Goal: Task Accomplishment & Management: Manage account settings

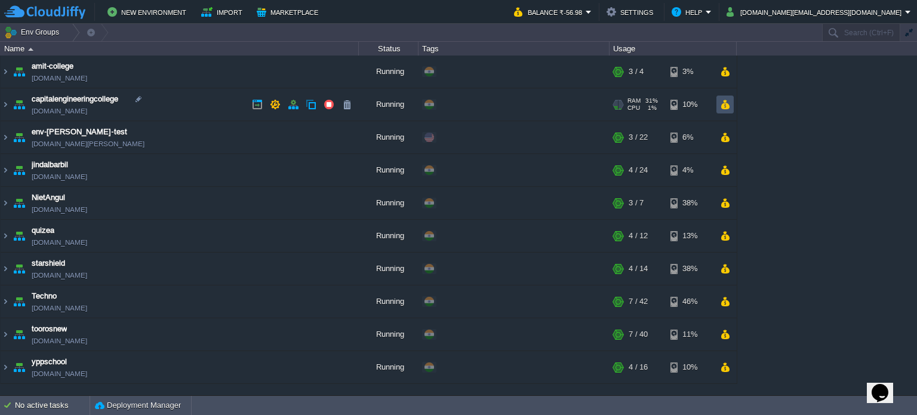
click at [720, 106] on button "button" at bounding box center [725, 104] width 10 height 11
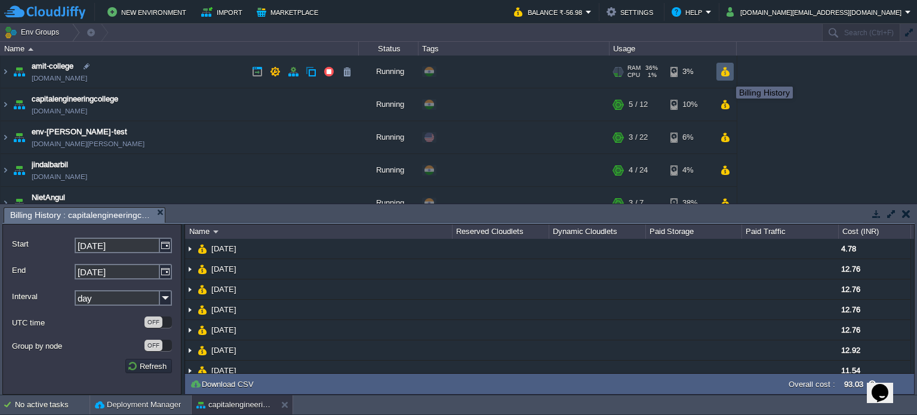
click at [729, 63] on td at bounding box center [725, 72] width 17 height 18
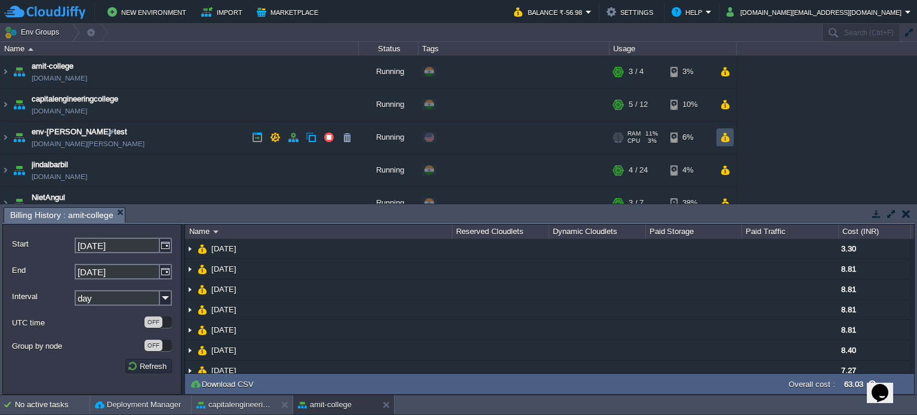
click at [725, 139] on button "button" at bounding box center [725, 137] width 10 height 11
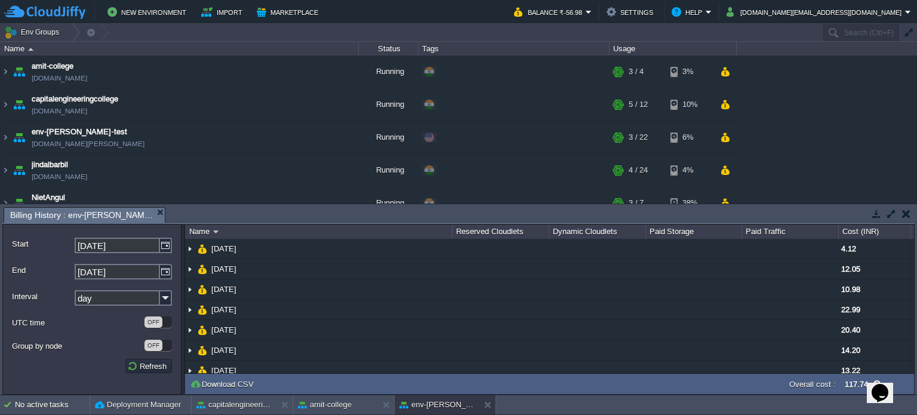
scroll to position [60, 0]
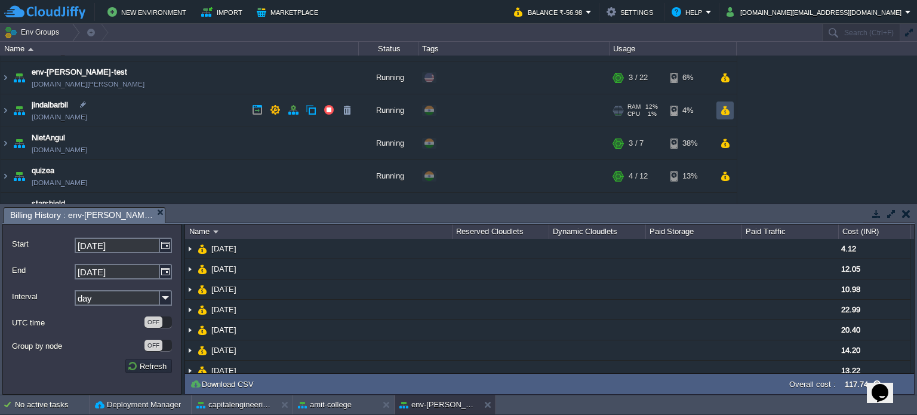
click at [724, 113] on button "button" at bounding box center [725, 110] width 10 height 11
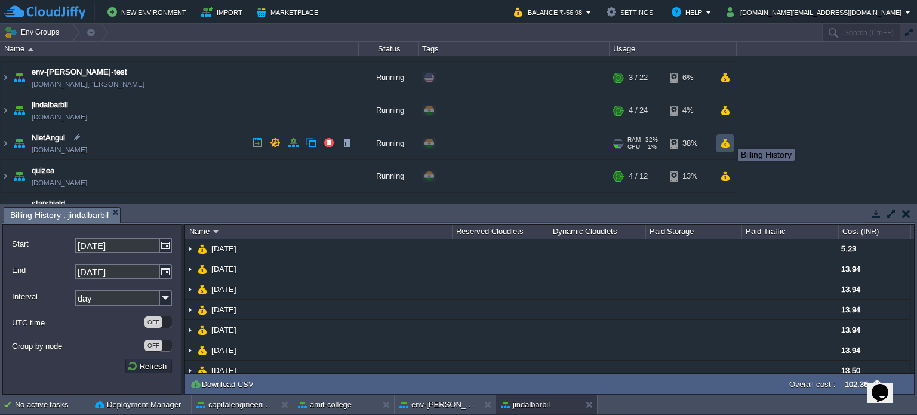
click at [729, 143] on button "button" at bounding box center [725, 143] width 10 height 11
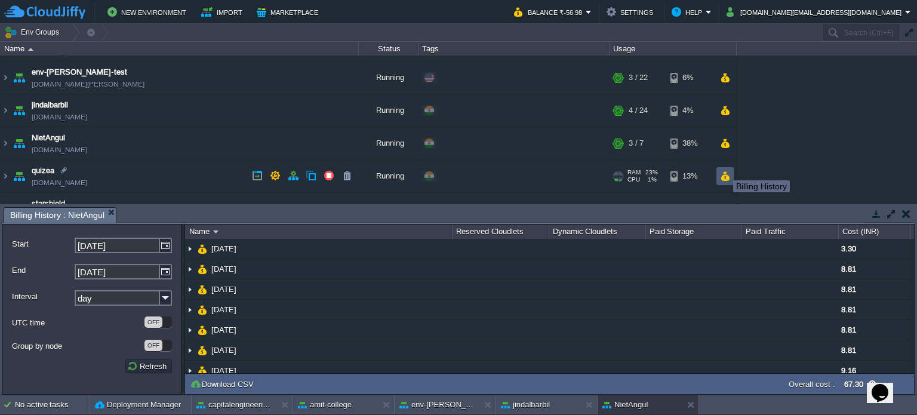
click at [724, 173] on button "button" at bounding box center [725, 176] width 10 height 11
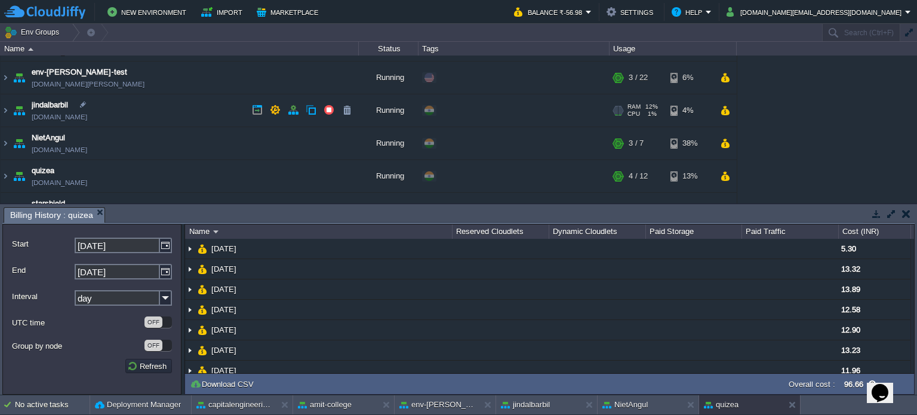
scroll to position [119, 0]
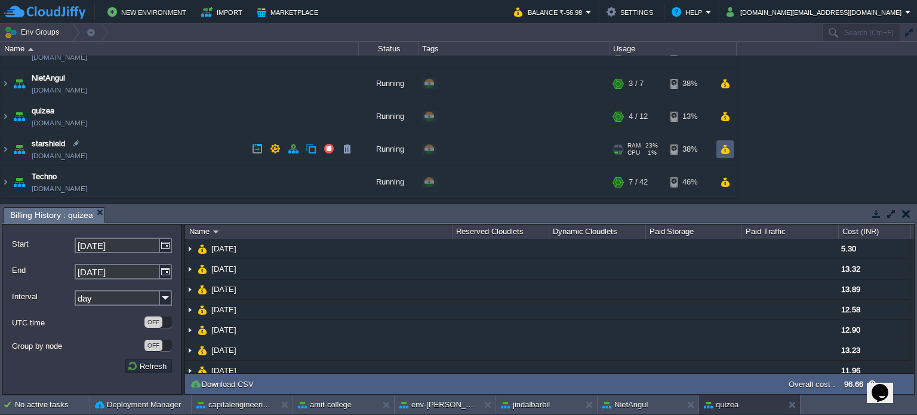
click at [724, 145] on button "button" at bounding box center [725, 149] width 10 height 11
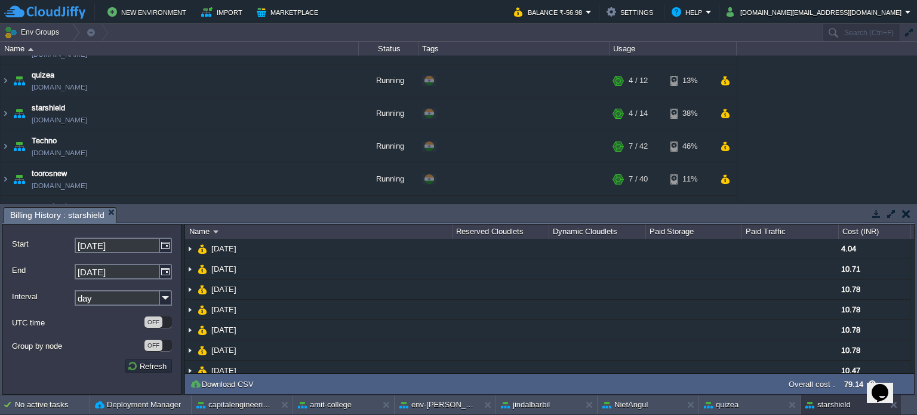
scroll to position [179, 0]
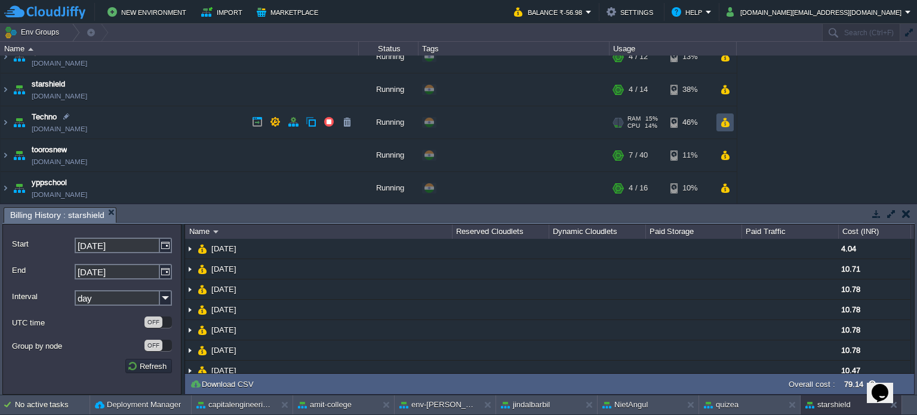
click at [726, 124] on button "button" at bounding box center [725, 122] width 10 height 11
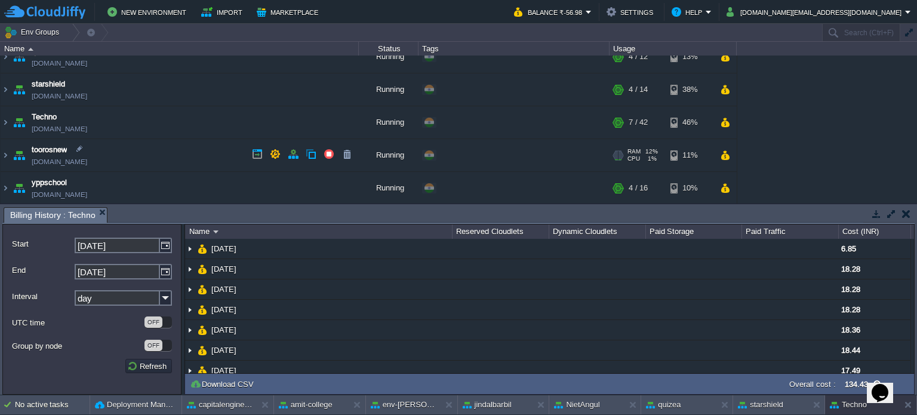
click at [735, 156] on div "RAM 12% CPU 1% 7 / 40 11%" at bounding box center [673, 155] width 127 height 32
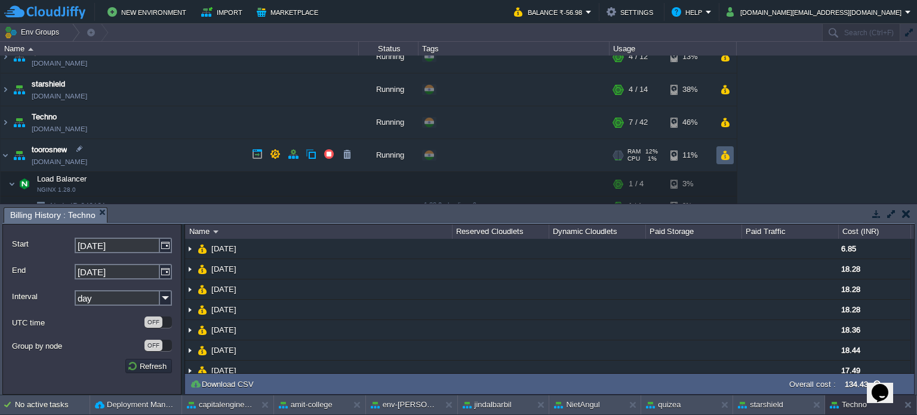
click at [730, 155] on button "button" at bounding box center [725, 155] width 10 height 11
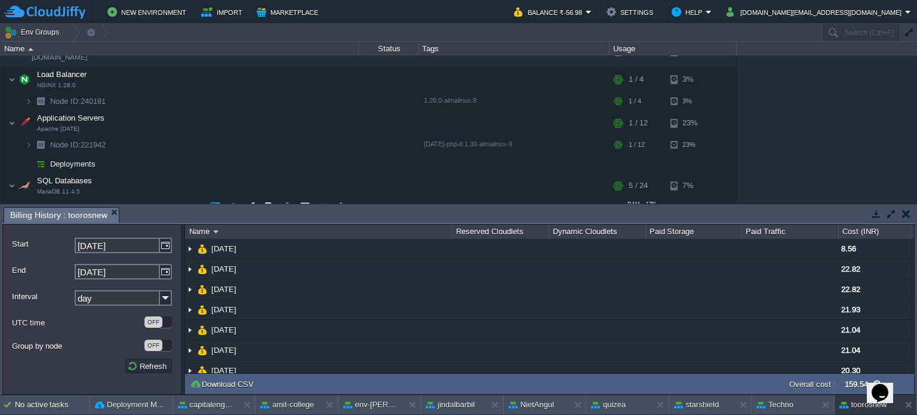
scroll to position [328, 0]
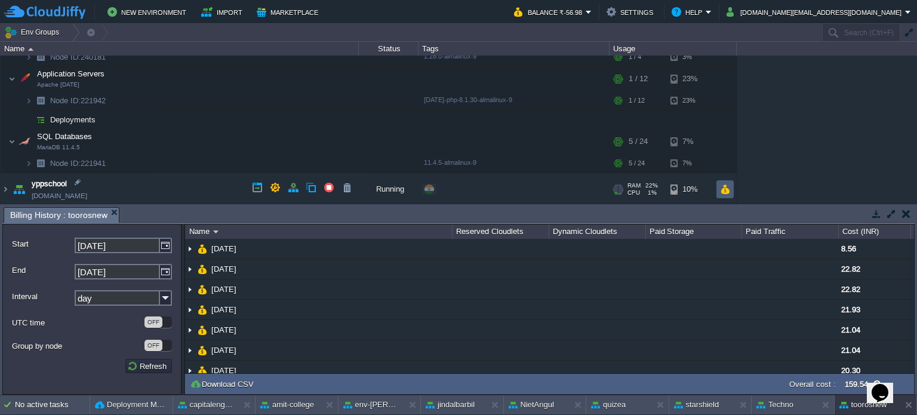
click at [727, 180] on td at bounding box center [725, 189] width 17 height 18
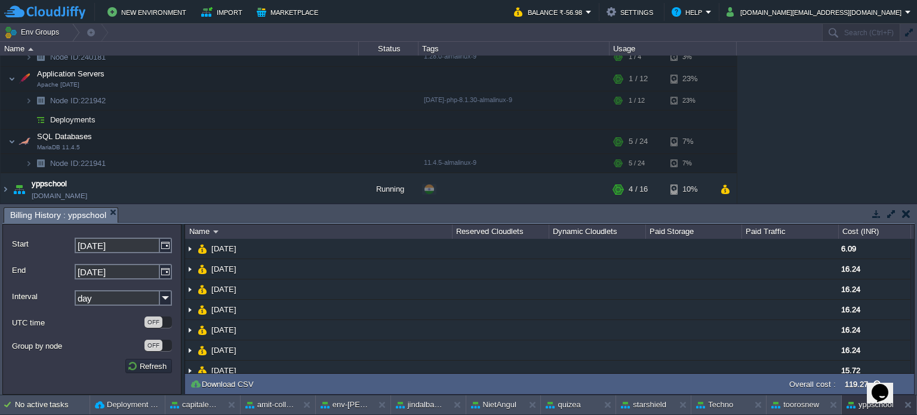
click at [910, 210] on button "button" at bounding box center [906, 213] width 8 height 11
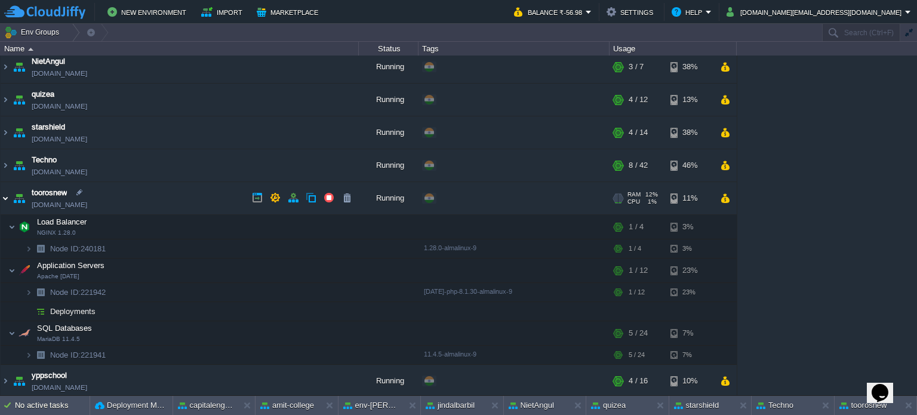
click at [7, 195] on img at bounding box center [6, 198] width 10 height 32
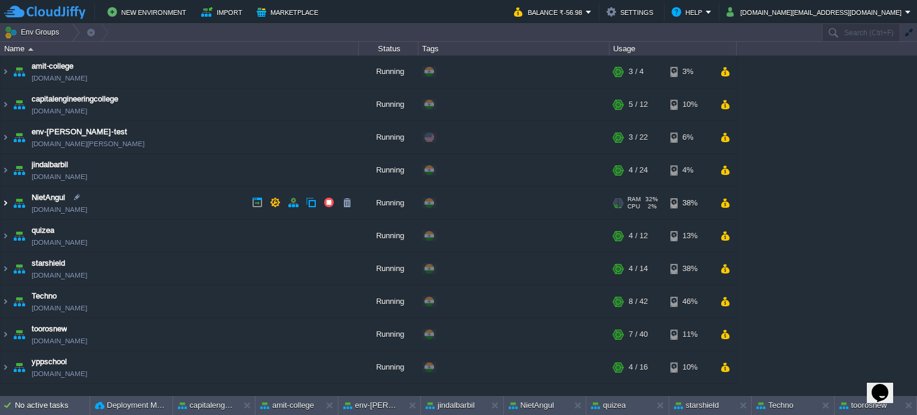
scroll to position [0, 0]
click at [586, 9] on button "Balance ₹-56.98" at bounding box center [550, 12] width 72 height 14
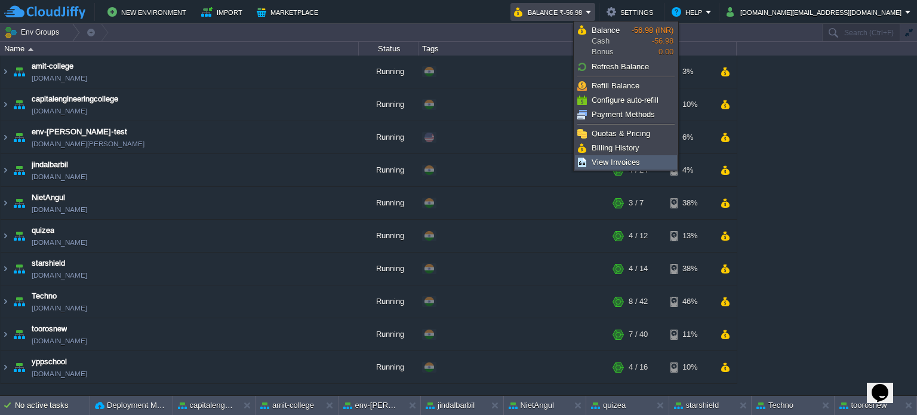
click at [613, 159] on span "View Invoices" at bounding box center [616, 162] width 48 height 9
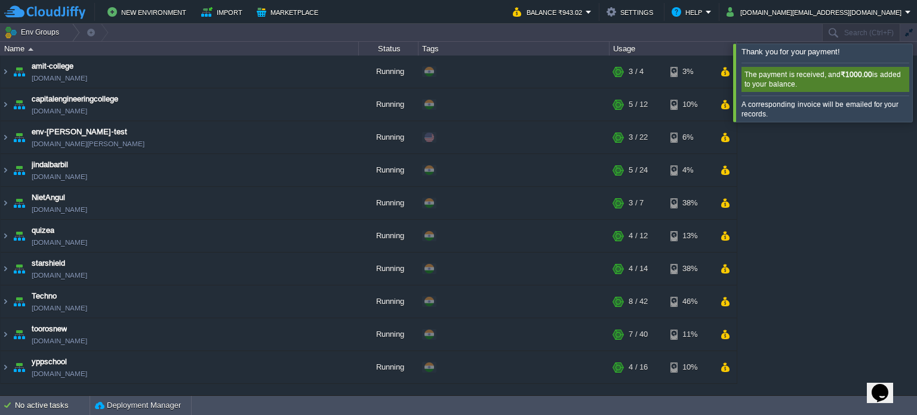
click at [917, 81] on div at bounding box center [932, 83] width 0 height 78
